Goal: Transaction & Acquisition: Download file/media

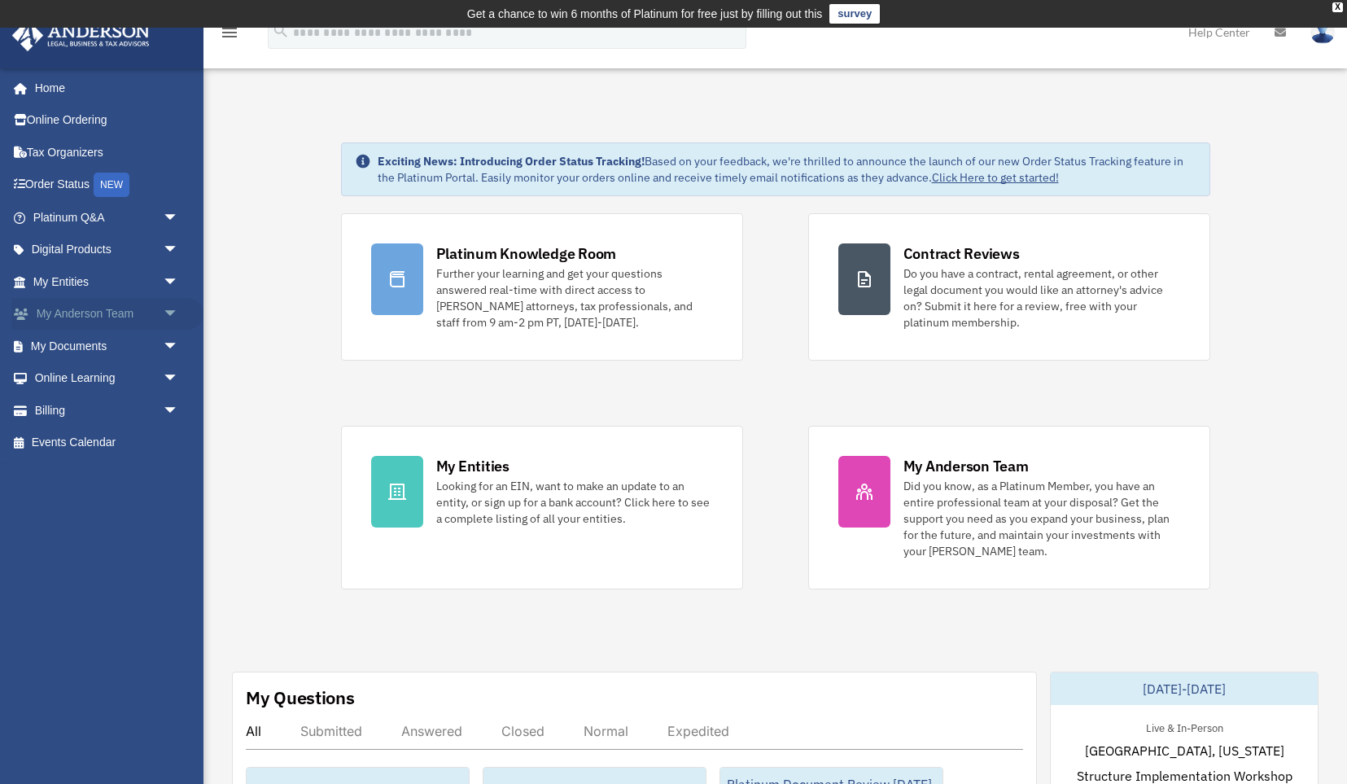
click at [170, 309] on span "arrow_drop_down" at bounding box center [179, 314] width 33 height 33
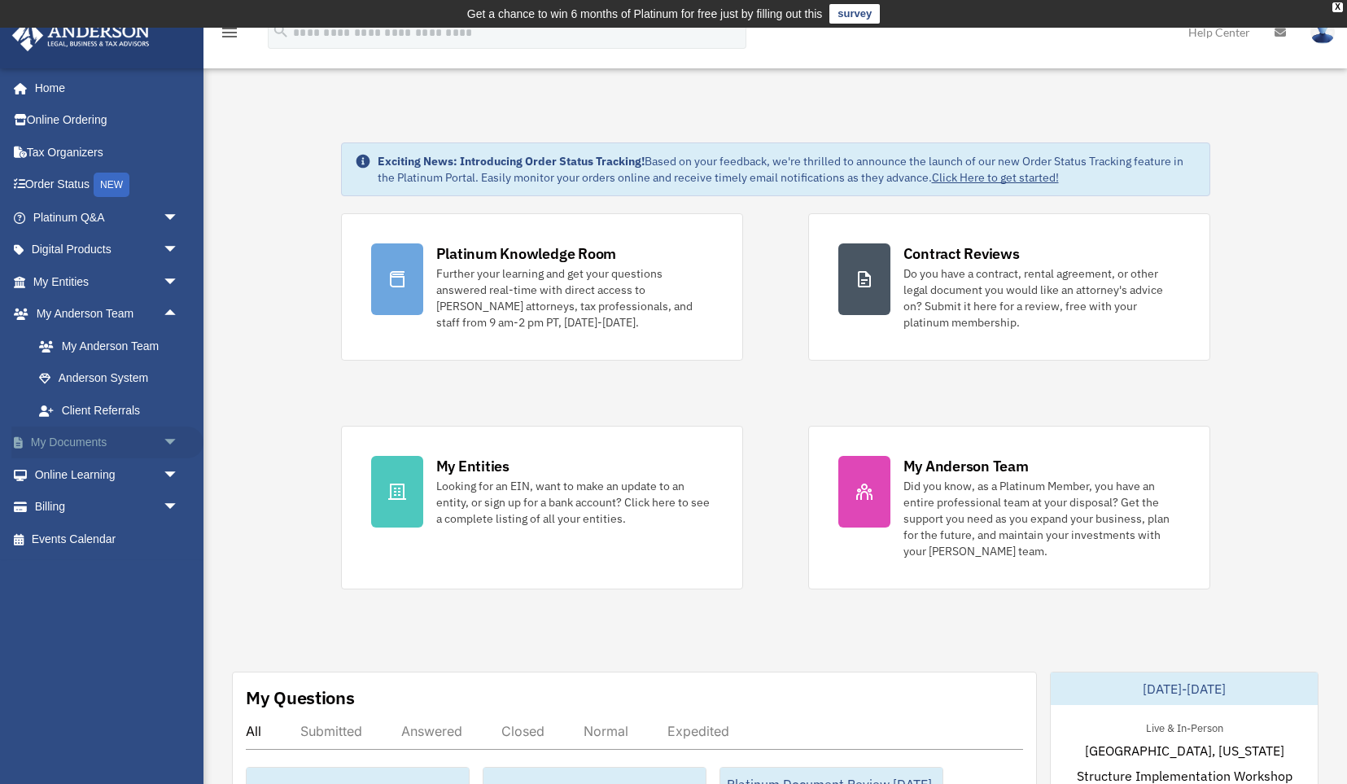
click at [168, 433] on span "arrow_drop_down" at bounding box center [179, 442] width 33 height 33
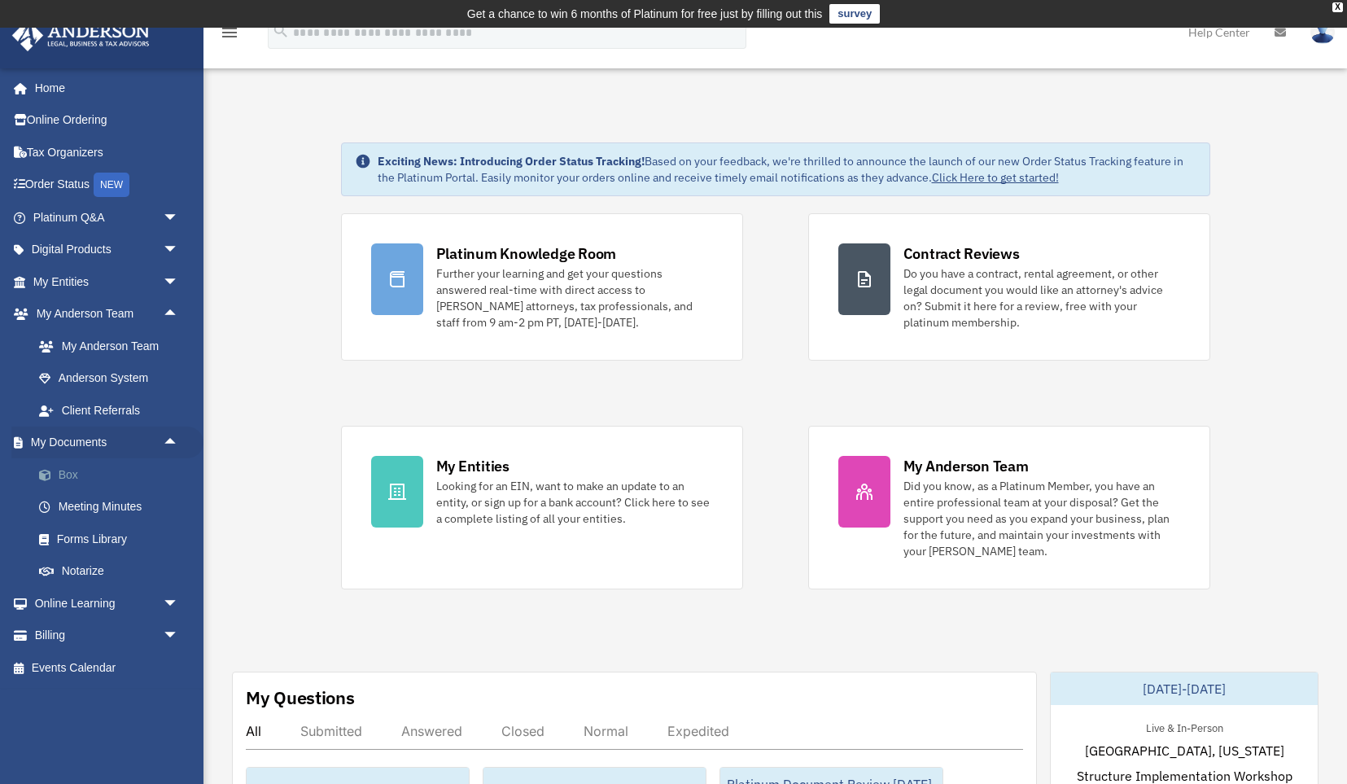
click at [92, 480] on link "Box" at bounding box center [113, 474] width 181 height 33
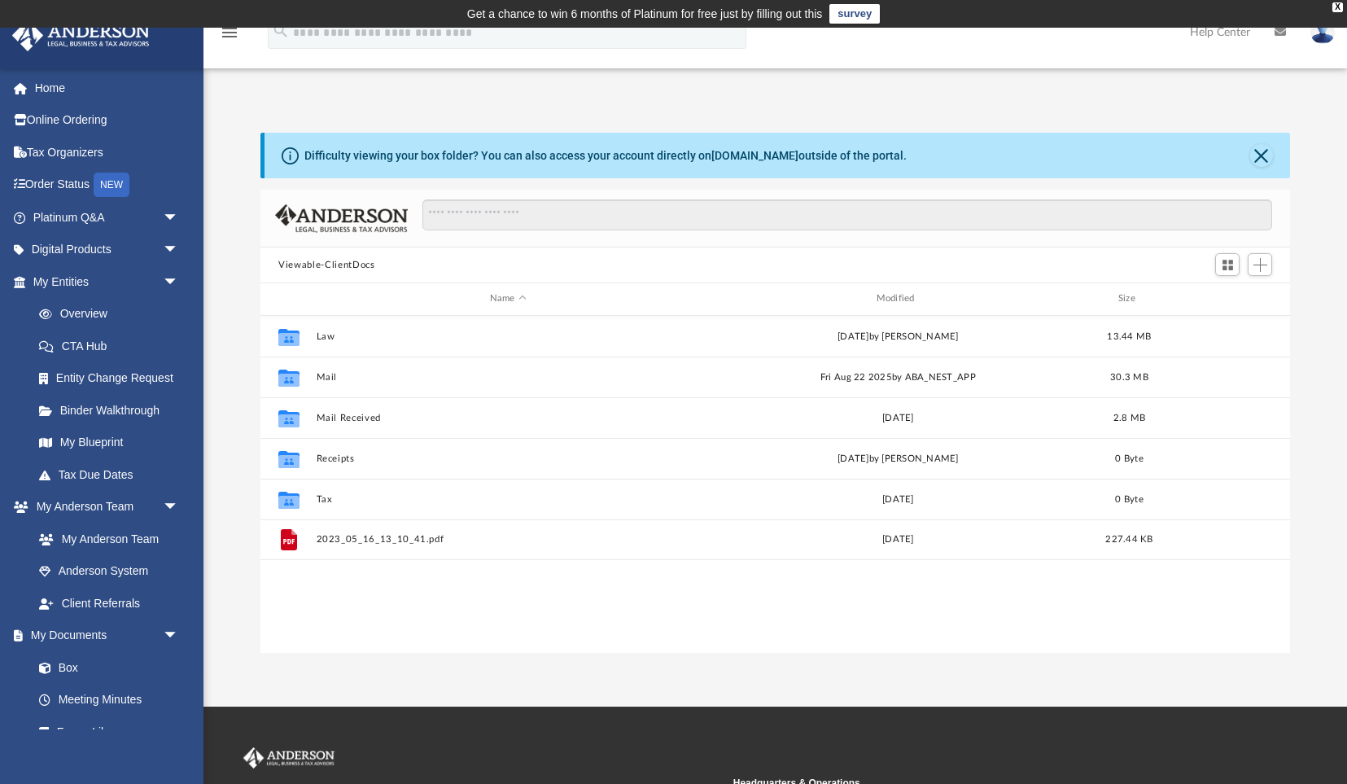
scroll to position [369, 1029]
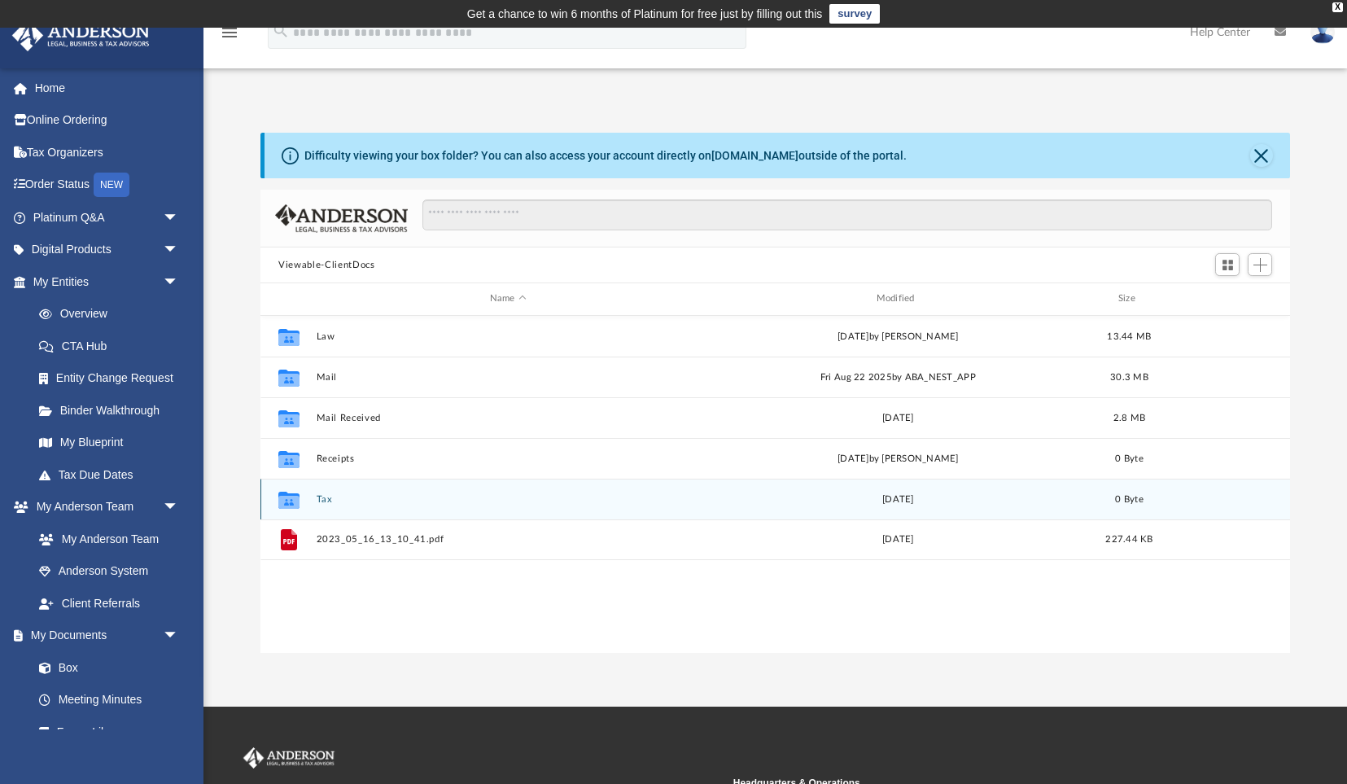
click at [330, 494] on button "Tax" at bounding box center [508, 499] width 383 height 11
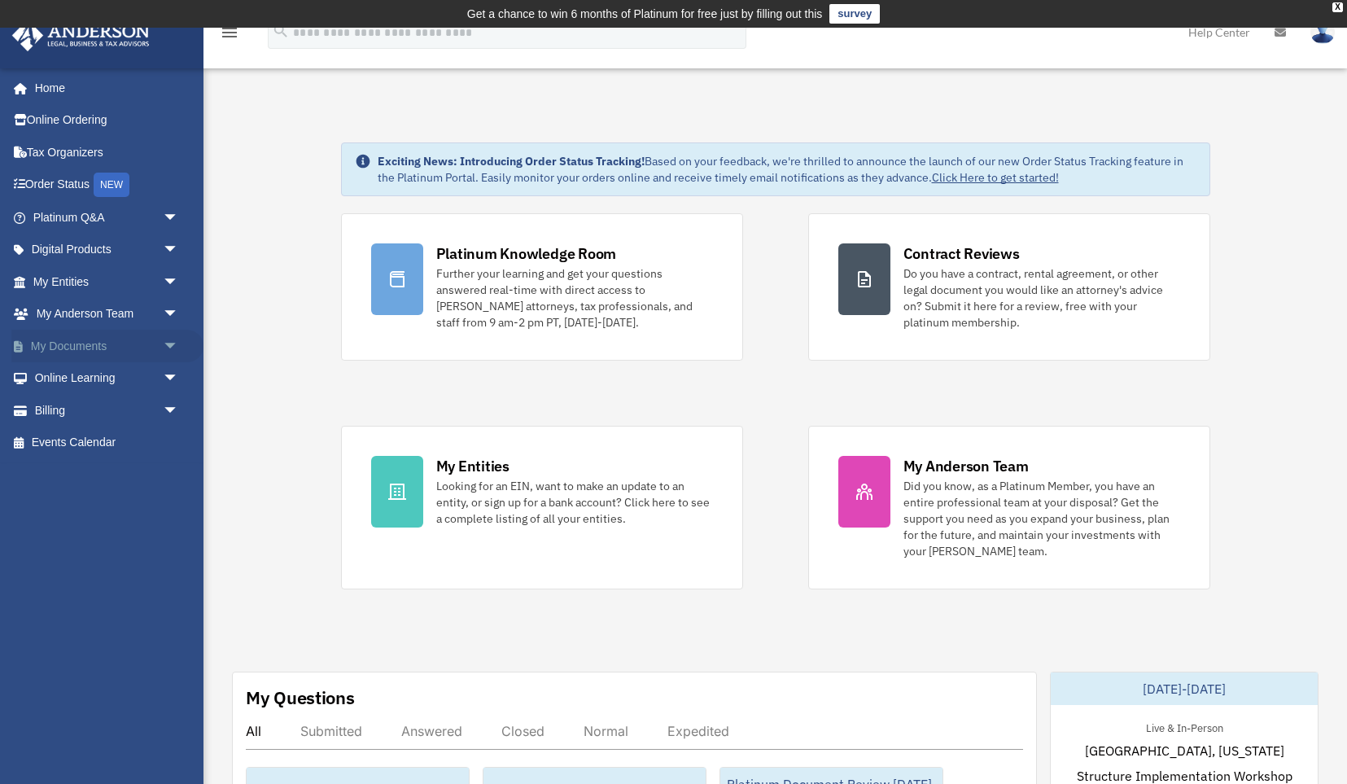
click at [168, 340] on span "arrow_drop_down" at bounding box center [179, 346] width 33 height 33
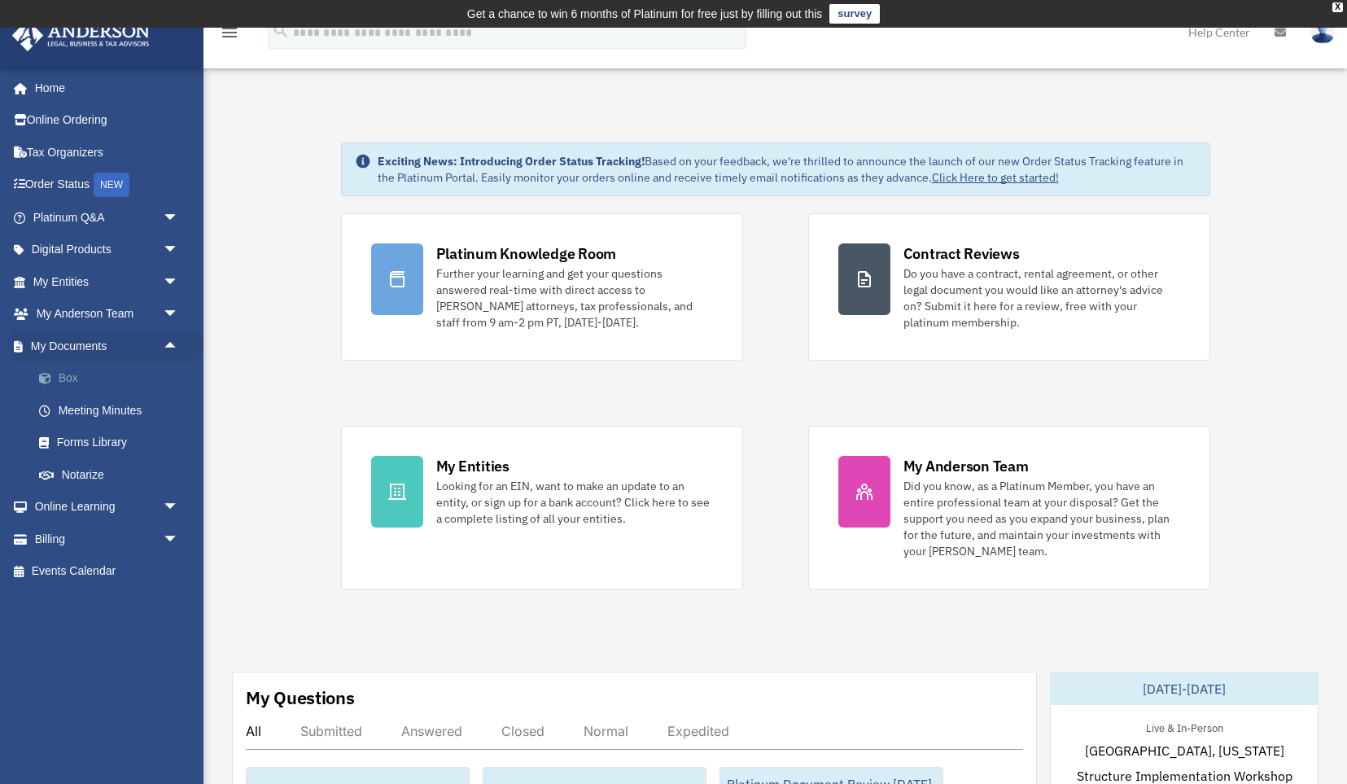
click at [103, 377] on link "Box" at bounding box center [113, 378] width 181 height 33
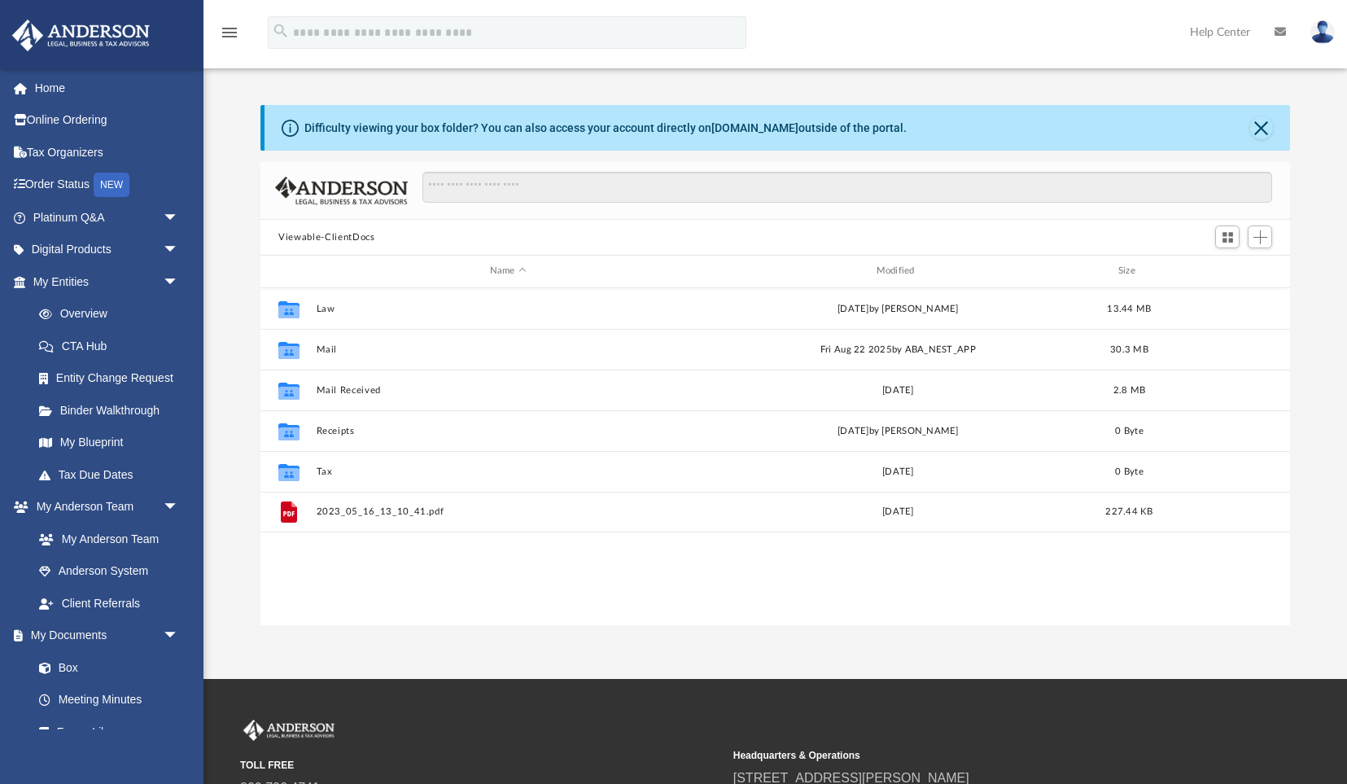
scroll to position [369, 1029]
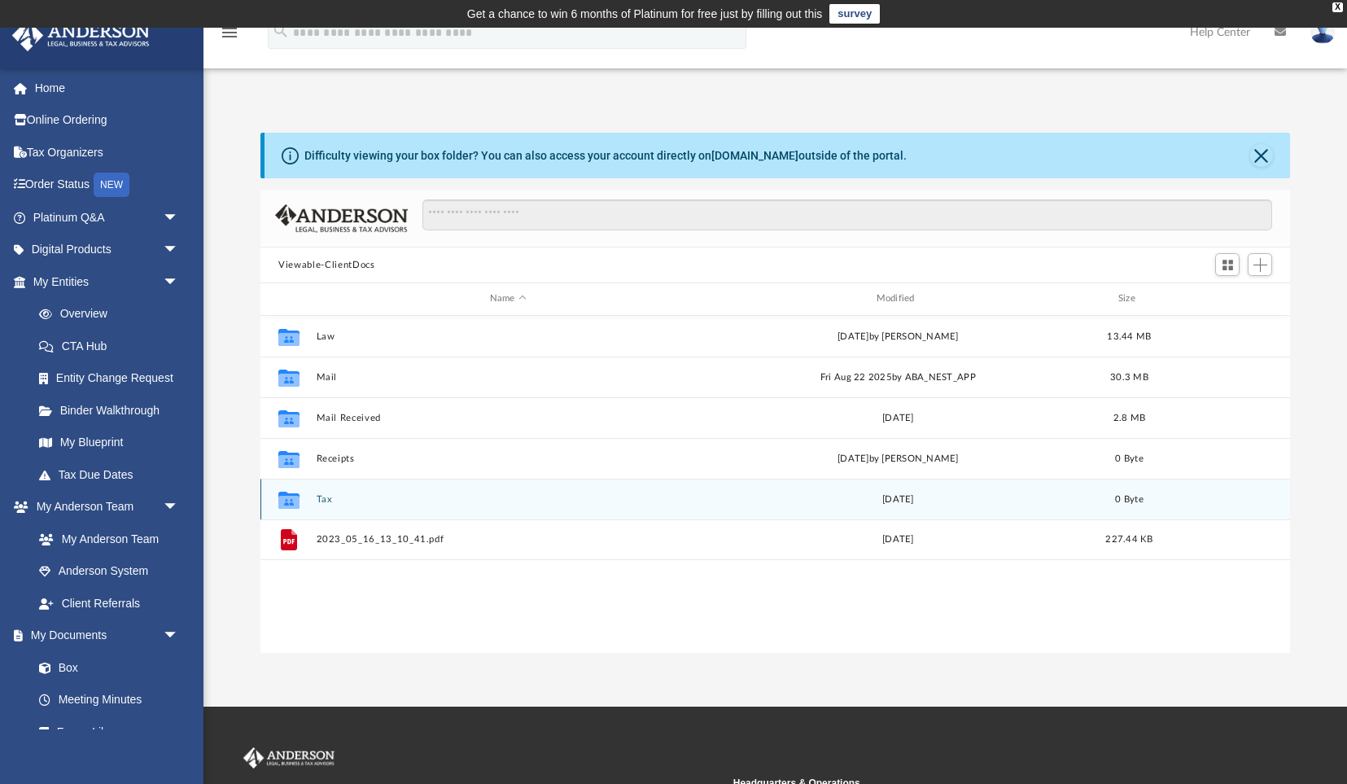
click at [321, 494] on button "Tax" at bounding box center [508, 499] width 383 height 11
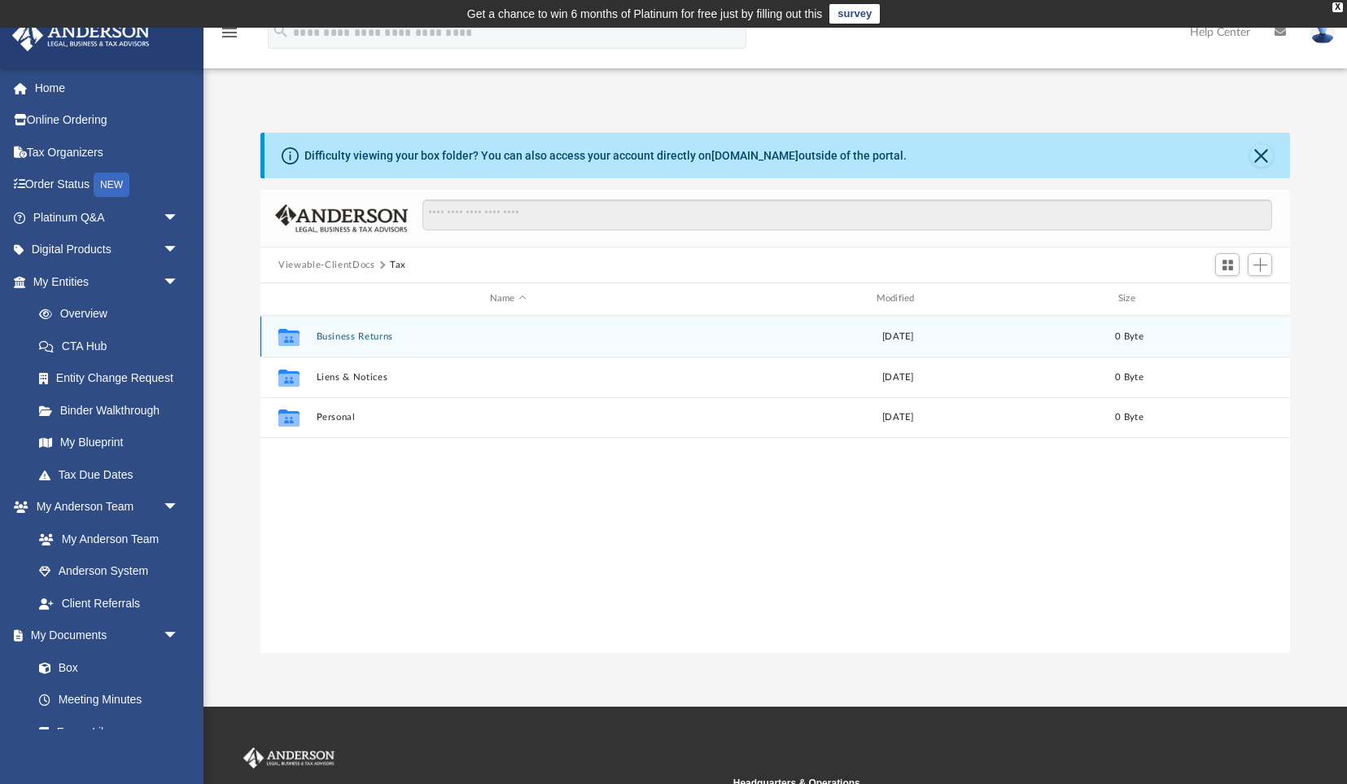
click at [337, 331] on button "Business Returns" at bounding box center [508, 336] width 383 height 11
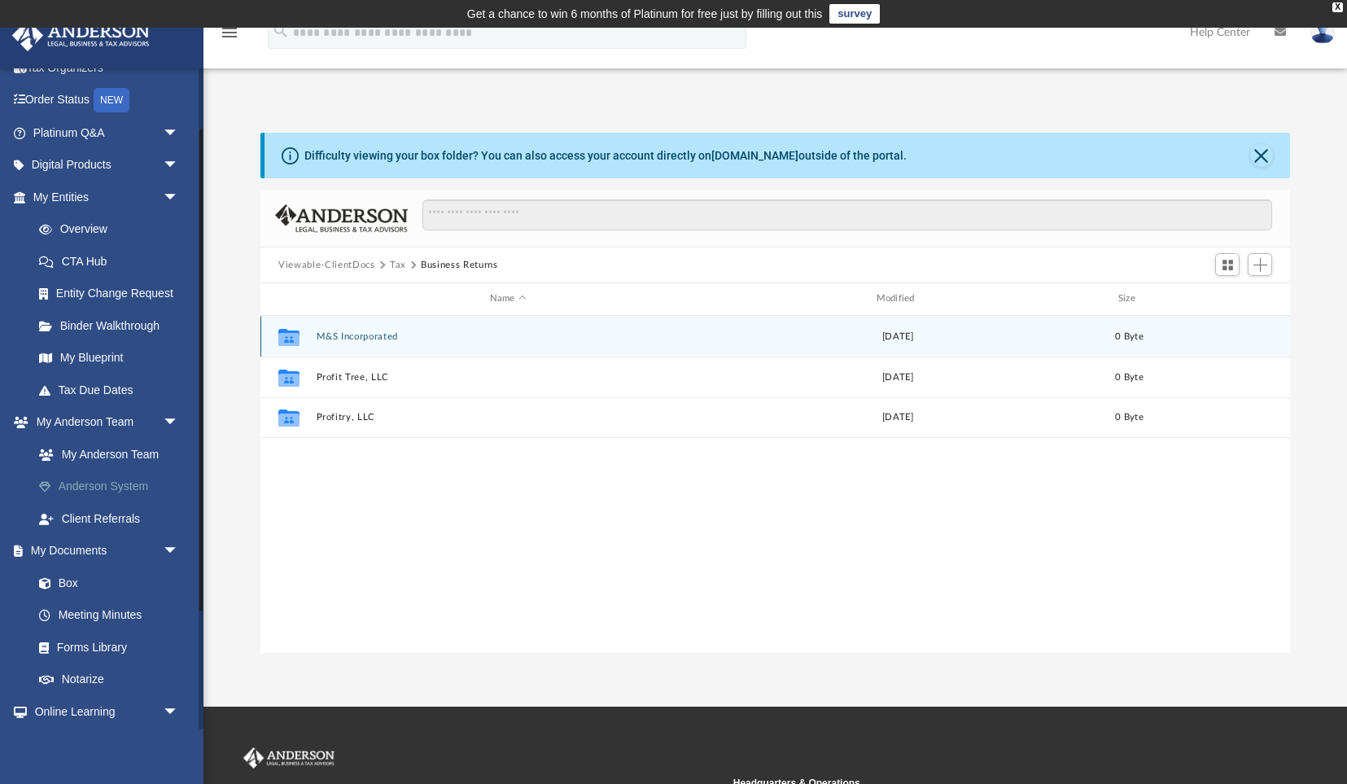
scroll to position [86, 0]
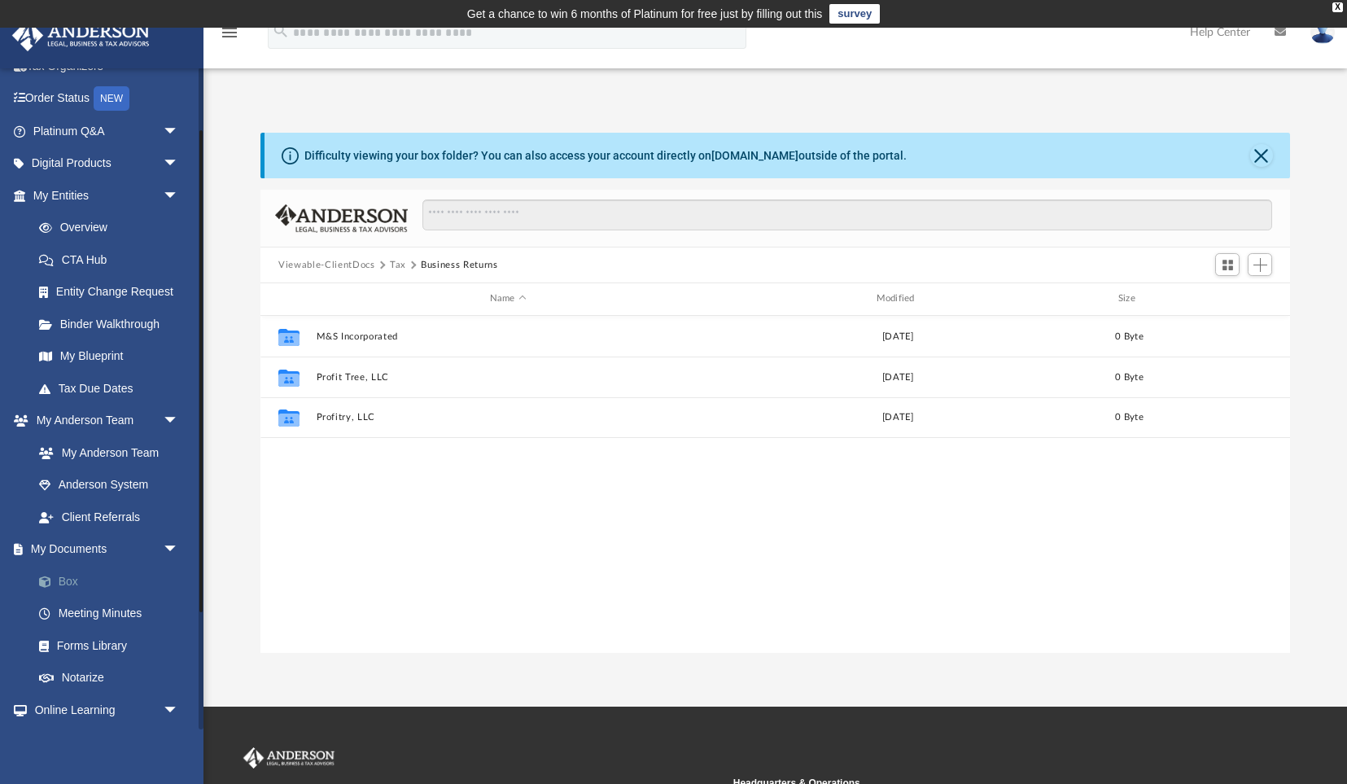
click at [68, 576] on link "Box" at bounding box center [113, 581] width 181 height 33
click at [362, 260] on button "Viewable-ClientDocs" at bounding box center [326, 265] width 96 height 15
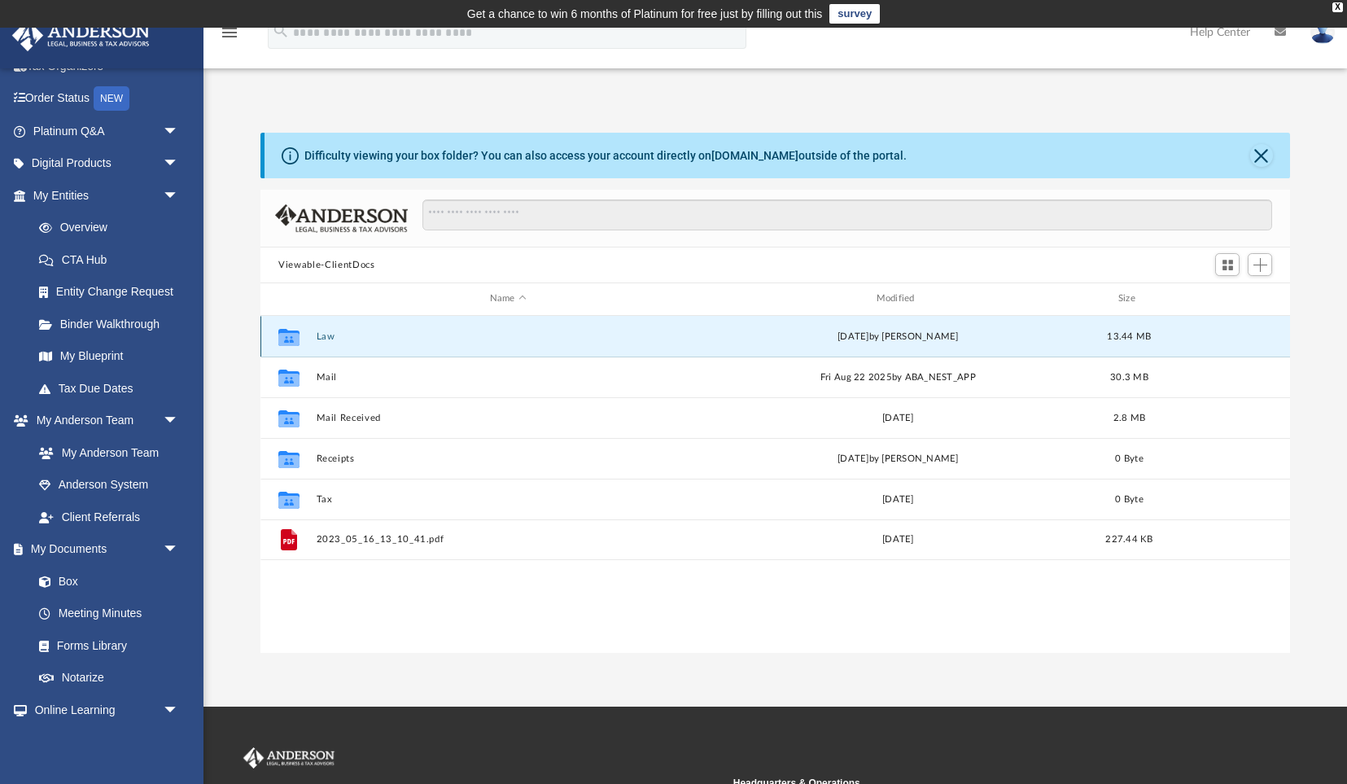
click at [325, 334] on button "Law" at bounding box center [508, 336] width 383 height 11
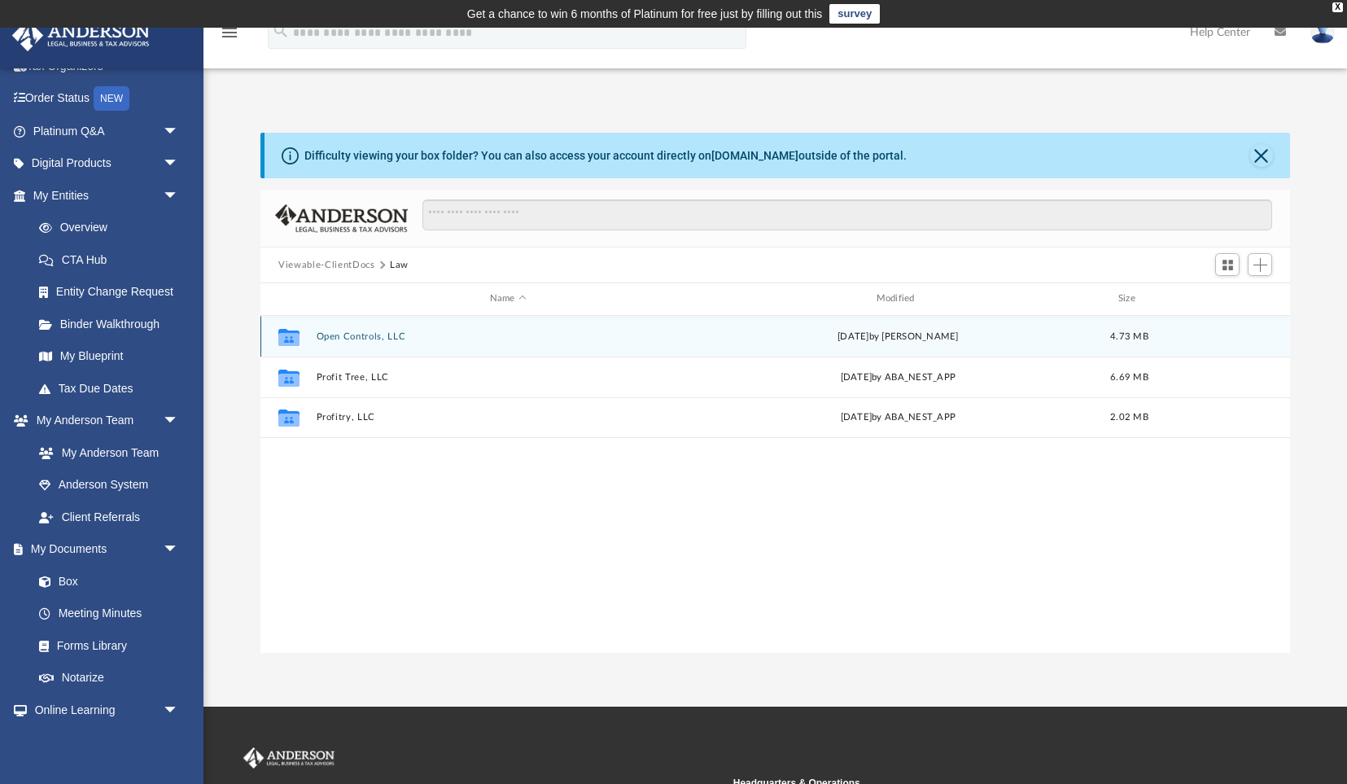
click at [358, 331] on button "Open Controls, LLC" at bounding box center [508, 336] width 383 height 11
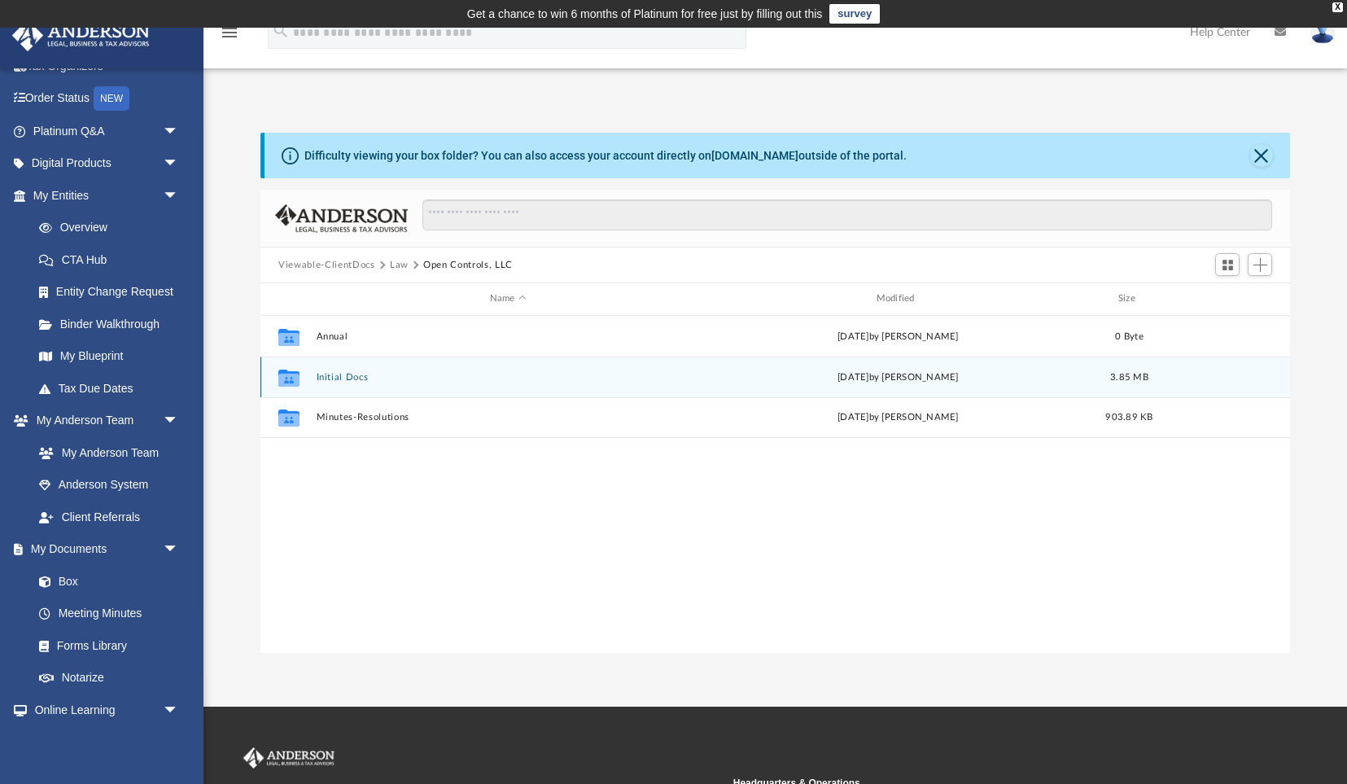
click at [351, 374] on button "Initial Docs" at bounding box center [508, 377] width 383 height 11
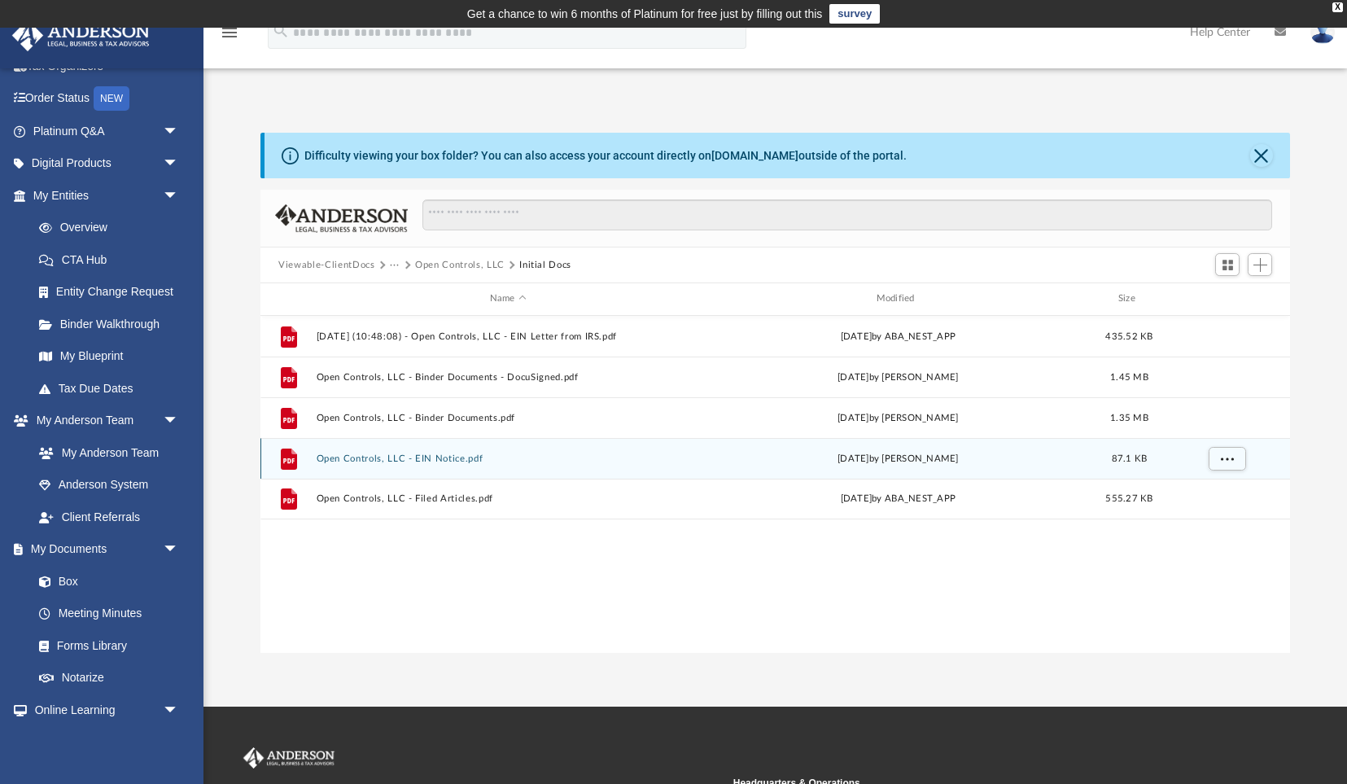
click at [443, 455] on button "Open Controls, LLC - EIN Notice.pdf" at bounding box center [508, 458] width 383 height 11
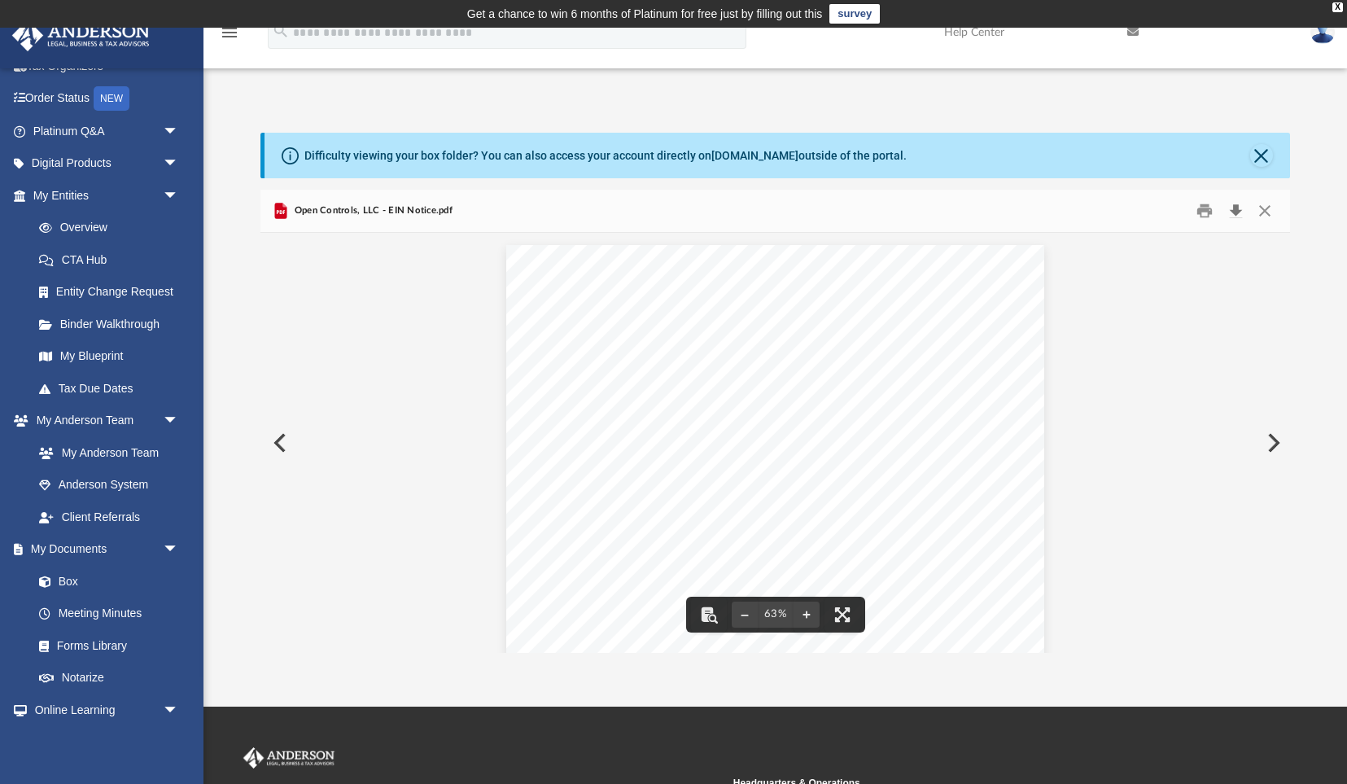
click at [1231, 205] on button "Download" at bounding box center [1235, 211] width 29 height 25
click at [1265, 206] on button "Close" at bounding box center [1263, 211] width 29 height 25
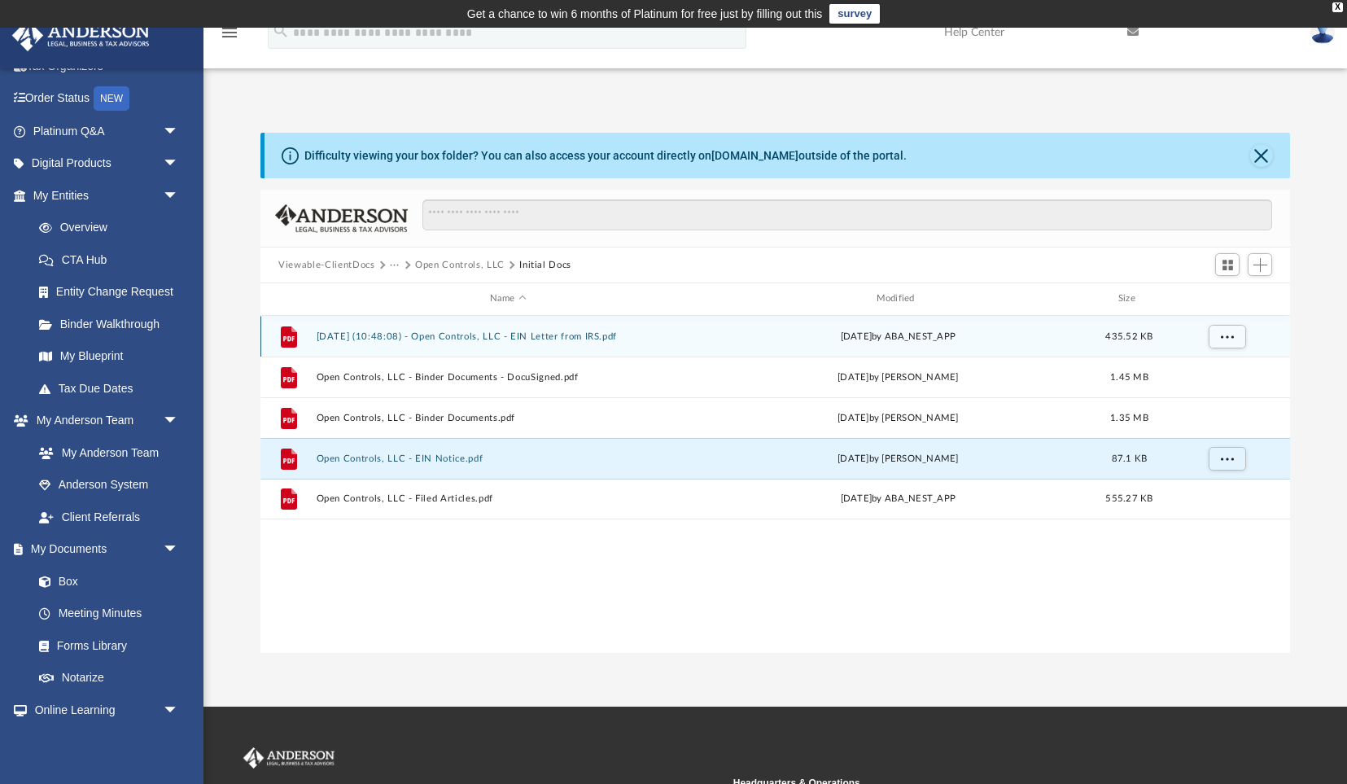
click at [549, 333] on button "[DATE] (10:48:08) - Open Controls, LLC - EIN Letter from IRS.pdf" at bounding box center [508, 336] width 383 height 11
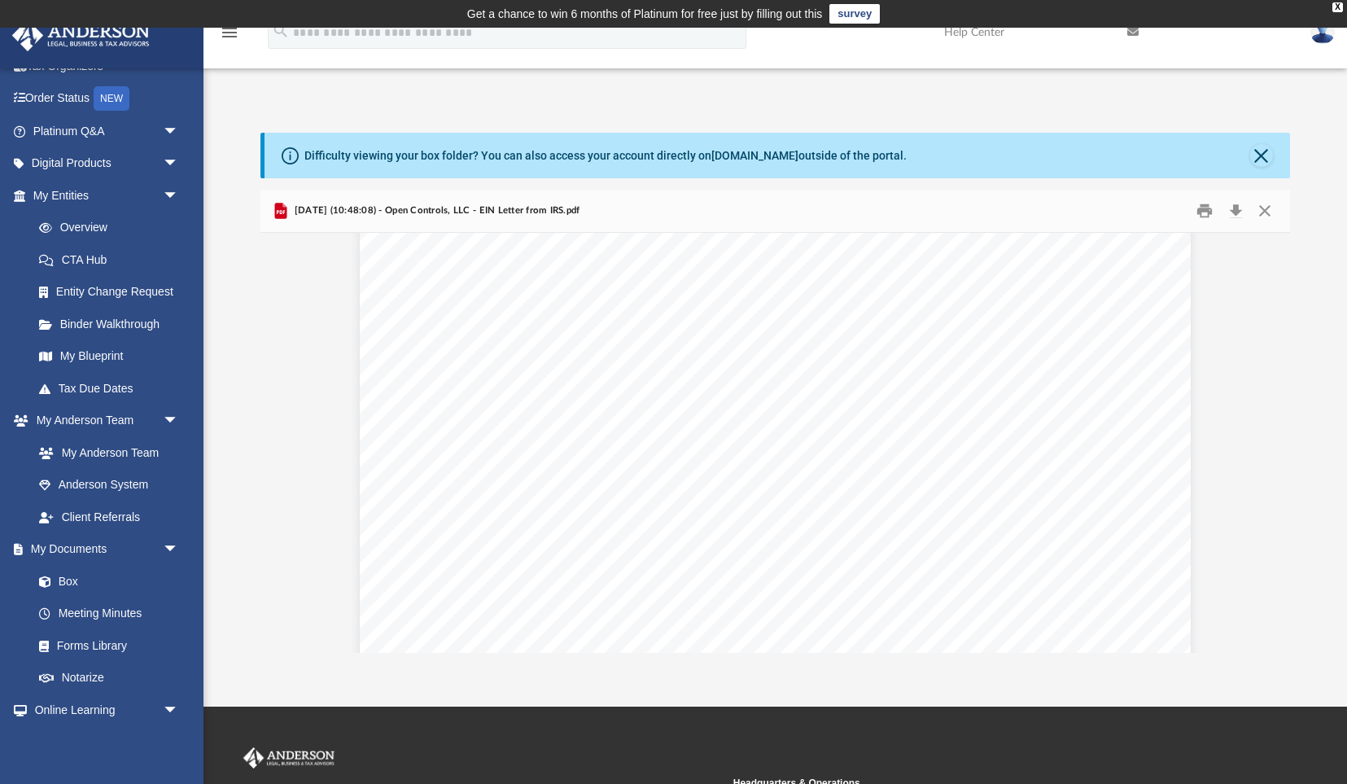
scroll to position [325, 0]
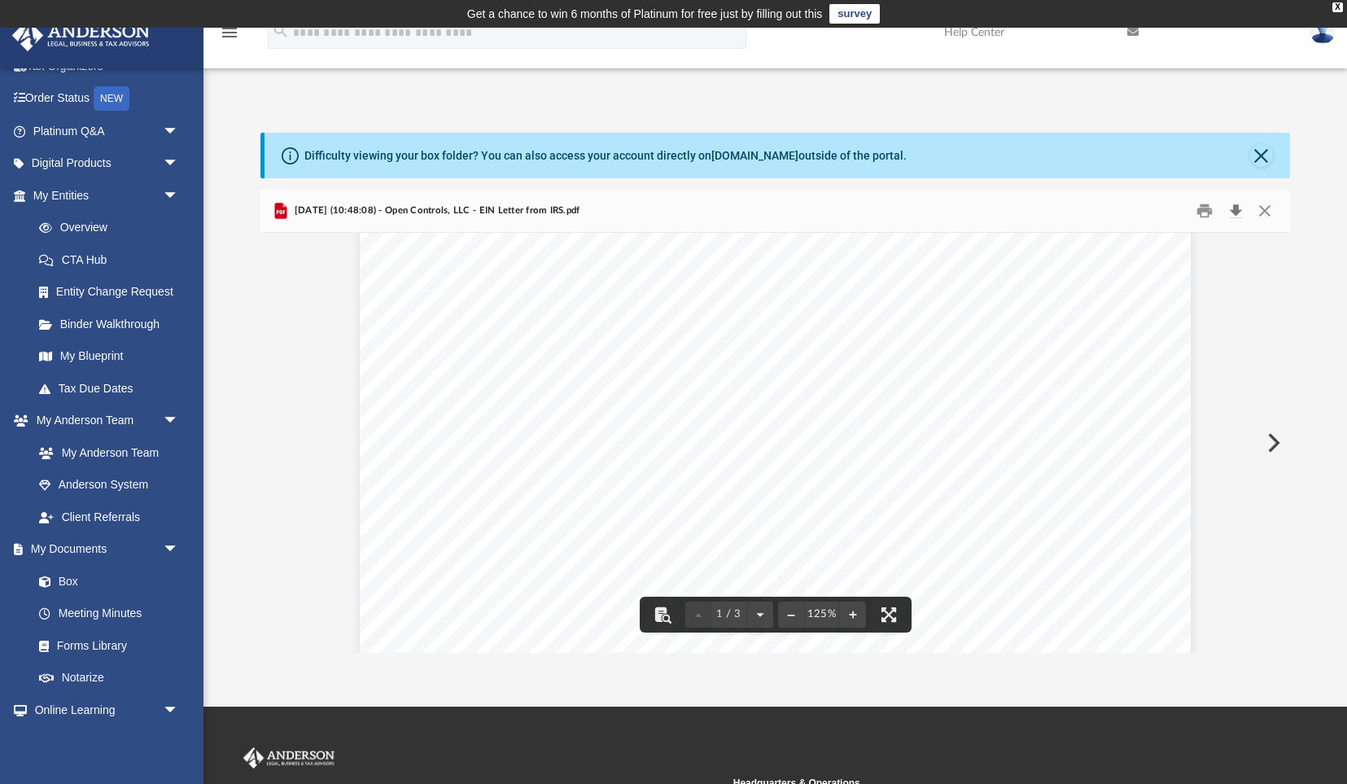
click at [1235, 208] on button "Download" at bounding box center [1235, 211] width 29 height 25
